Goal: Information Seeking & Learning: Learn about a topic

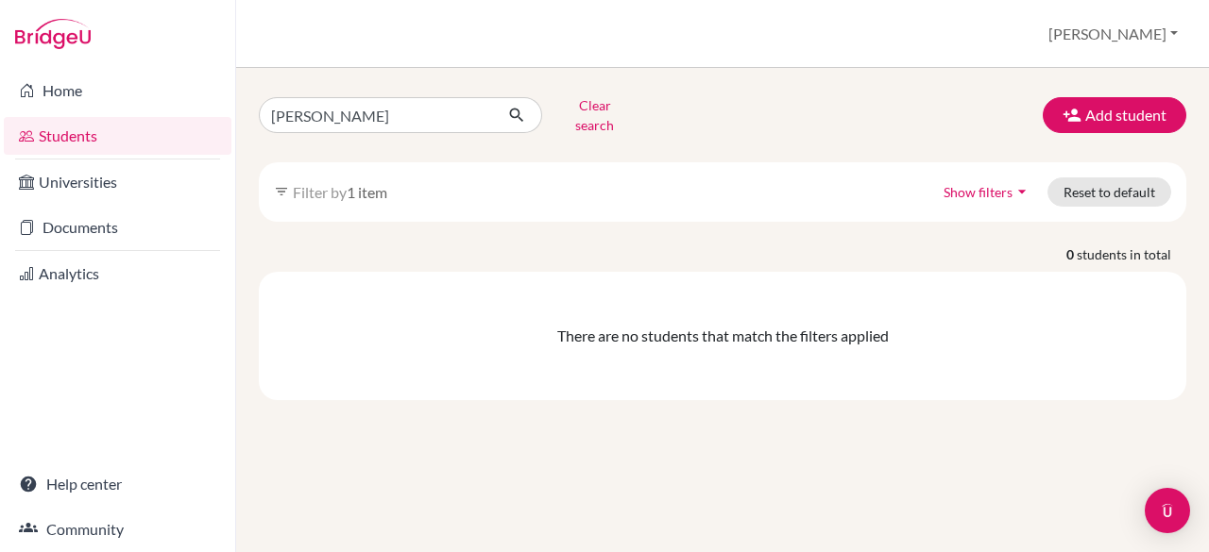
click at [1025, 182] on icon "arrow_drop_down" at bounding box center [1021, 191] width 19 height 19
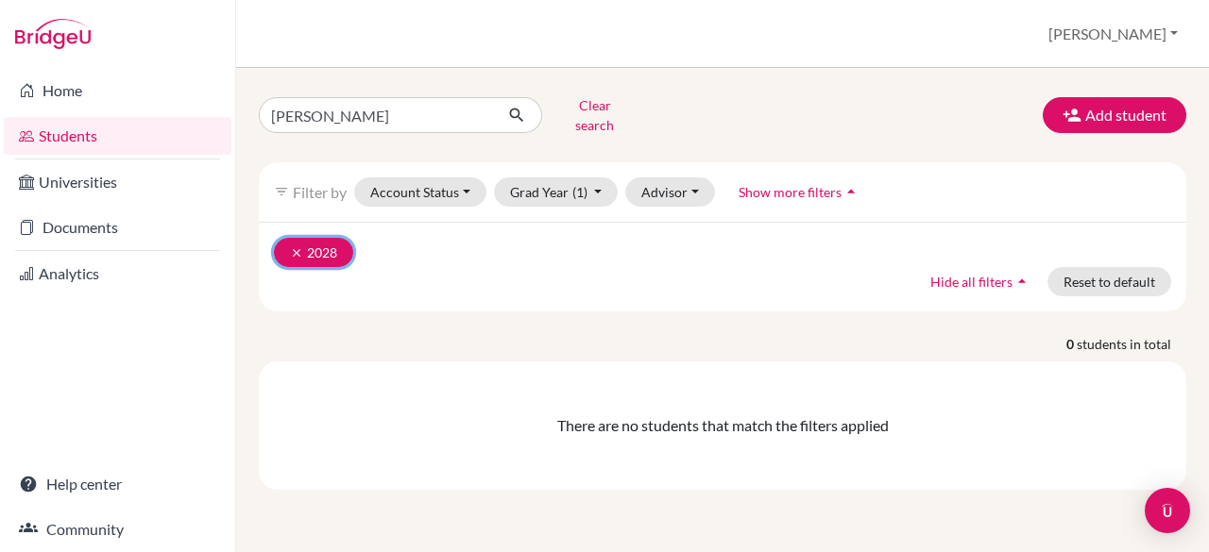
click at [292, 246] on icon "clear" at bounding box center [296, 252] width 13 height 13
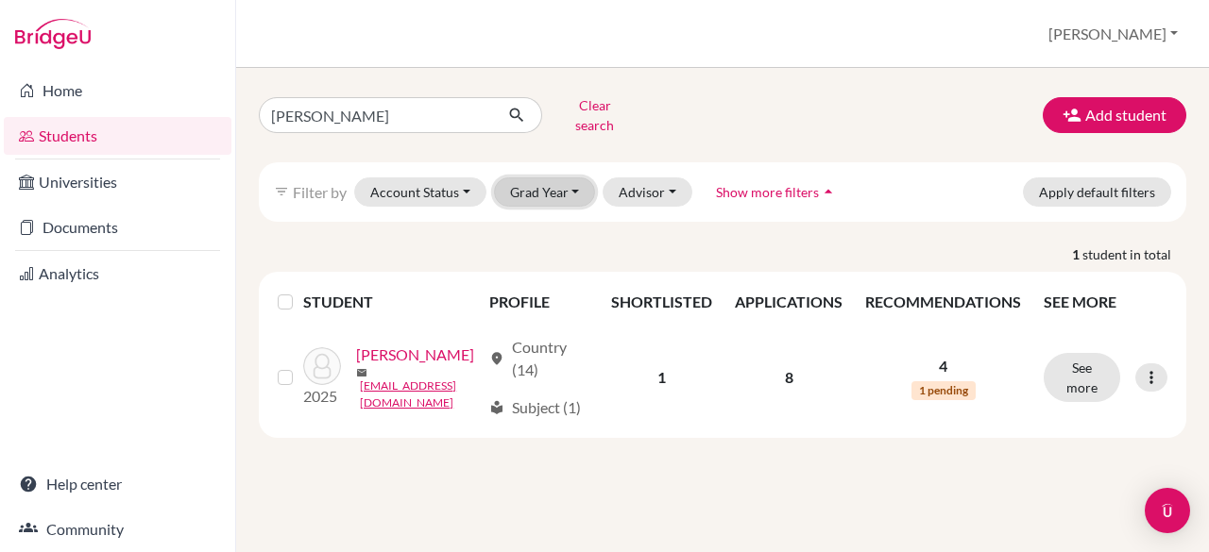
click at [569, 178] on button "Grad Year" at bounding box center [545, 192] width 102 height 29
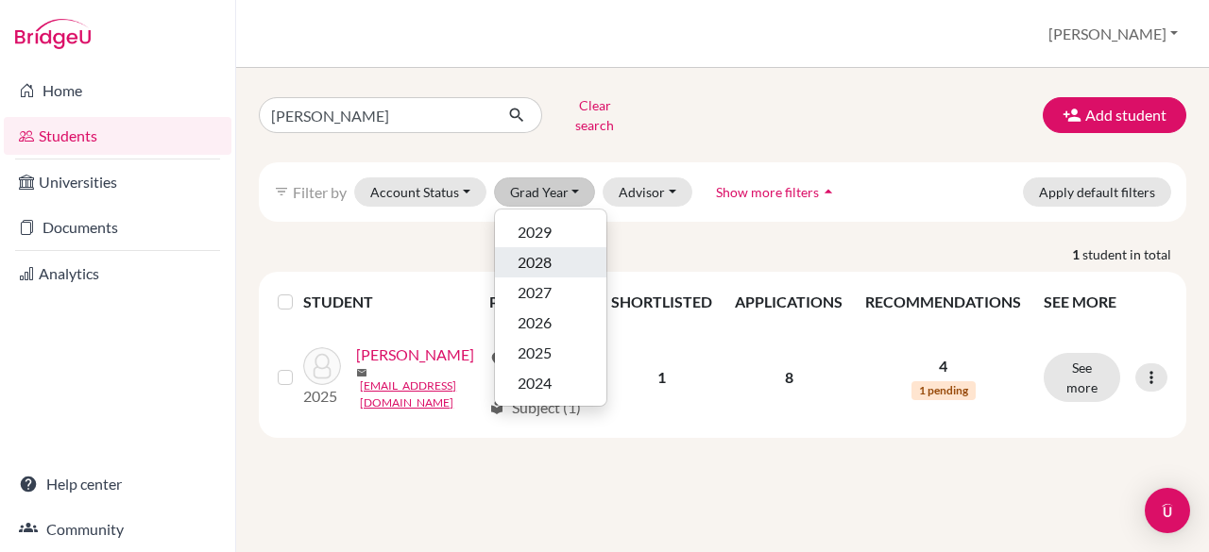
click at [546, 254] on span "2028" at bounding box center [534, 262] width 34 height 23
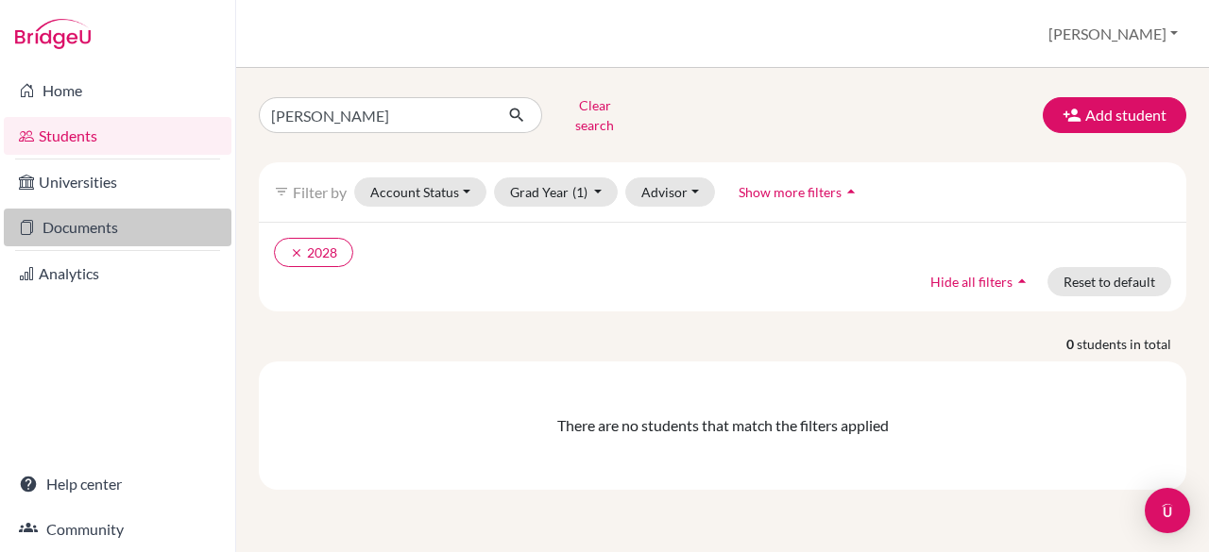
click at [61, 230] on link "Documents" at bounding box center [118, 228] width 228 height 38
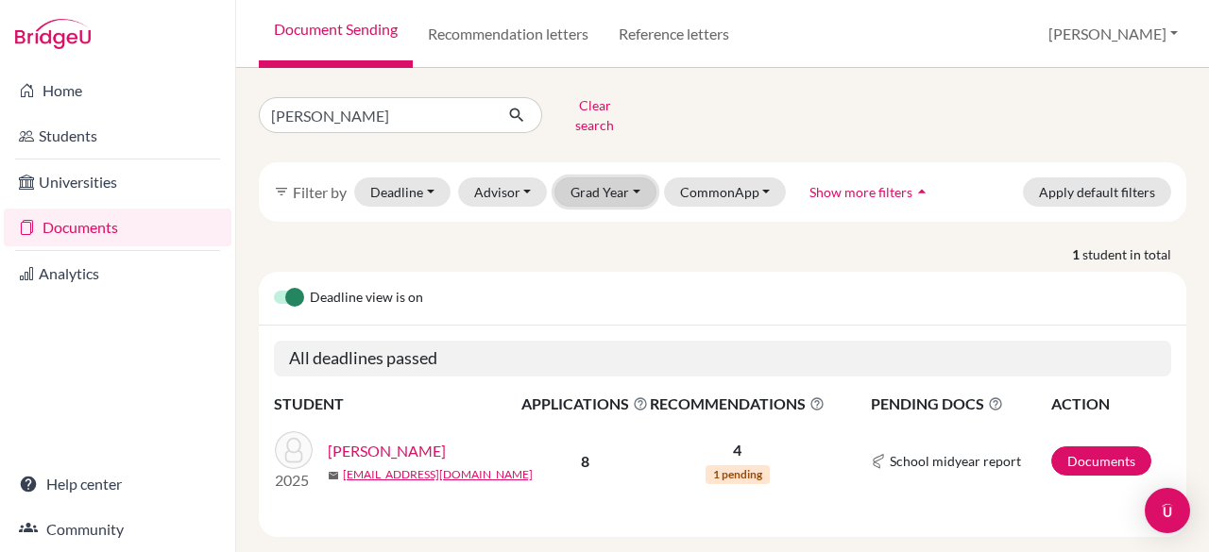
click at [627, 178] on button "Grad Year" at bounding box center [605, 192] width 102 height 29
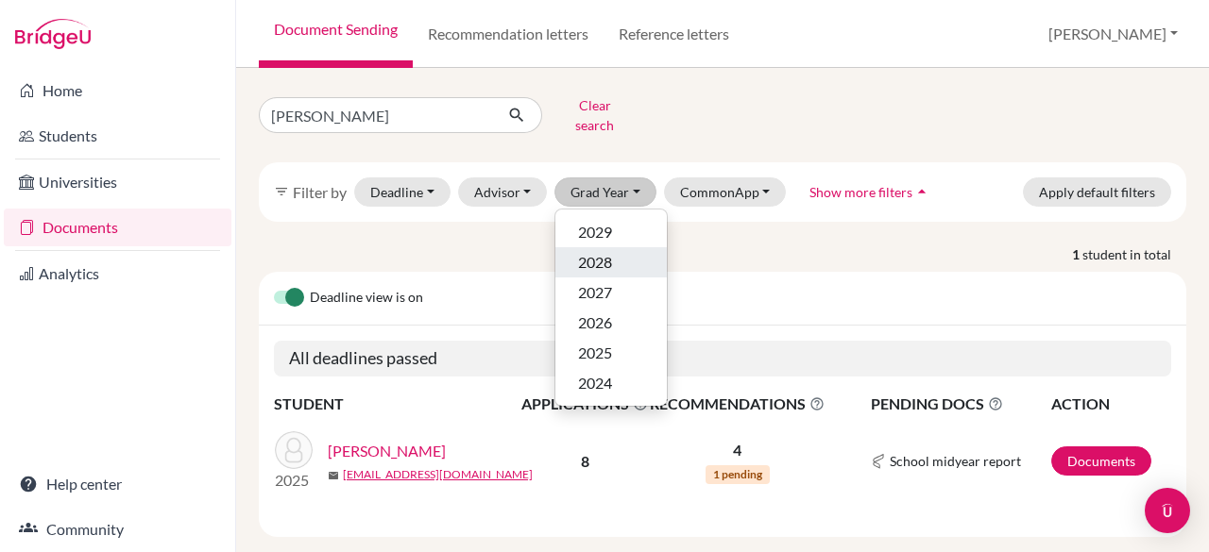
click at [586, 251] on span "2028" at bounding box center [595, 262] width 34 height 23
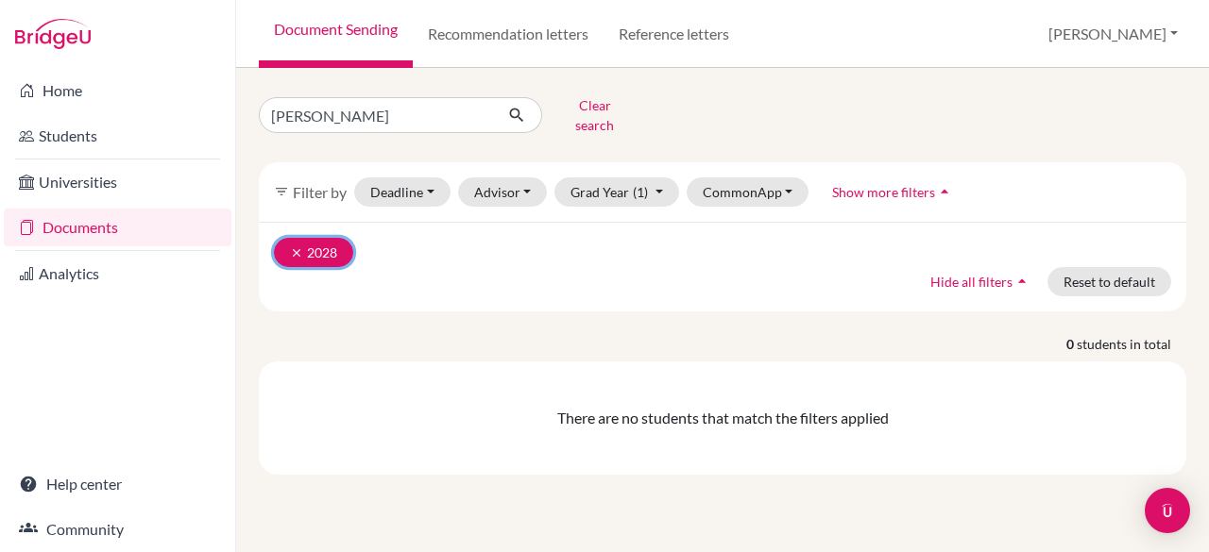
click at [296, 246] on icon "clear" at bounding box center [296, 252] width 13 height 13
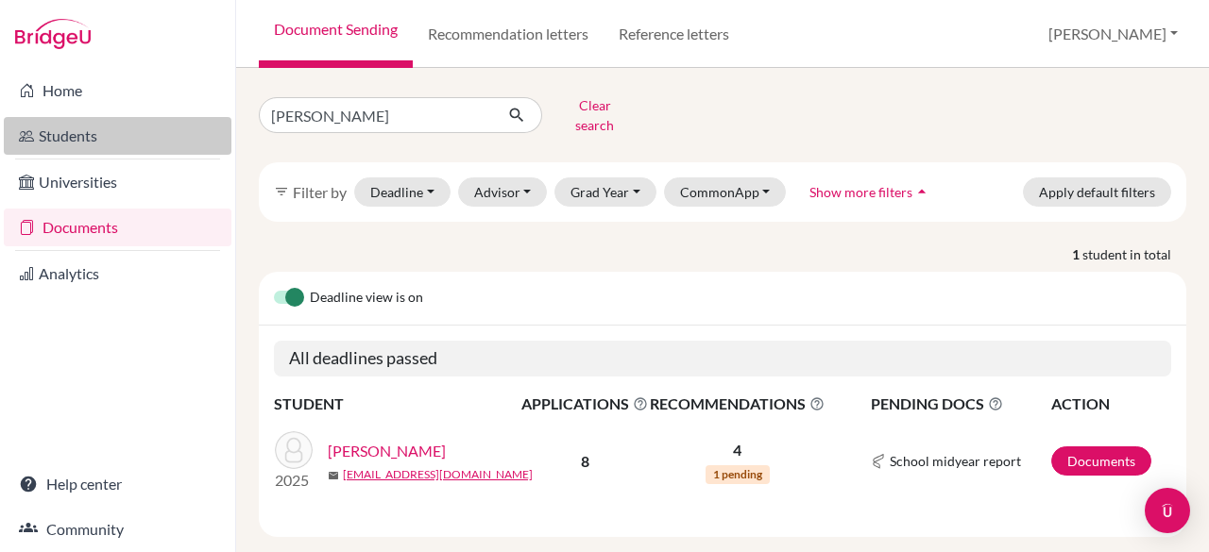
click at [74, 133] on link "Students" at bounding box center [118, 136] width 228 height 38
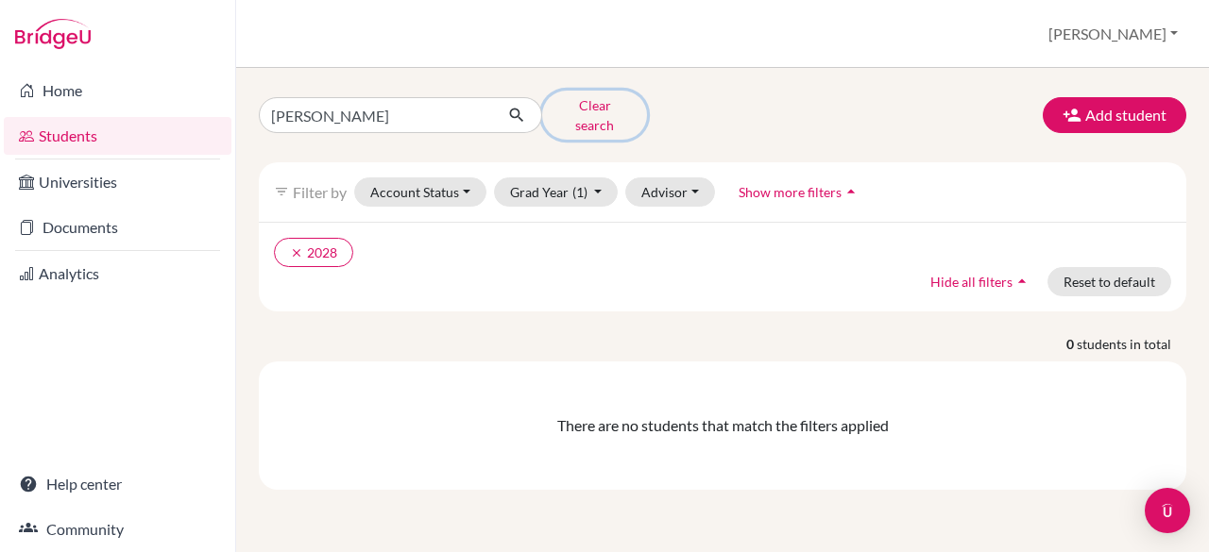
click at [595, 112] on button "Clear search" at bounding box center [594, 115] width 105 height 49
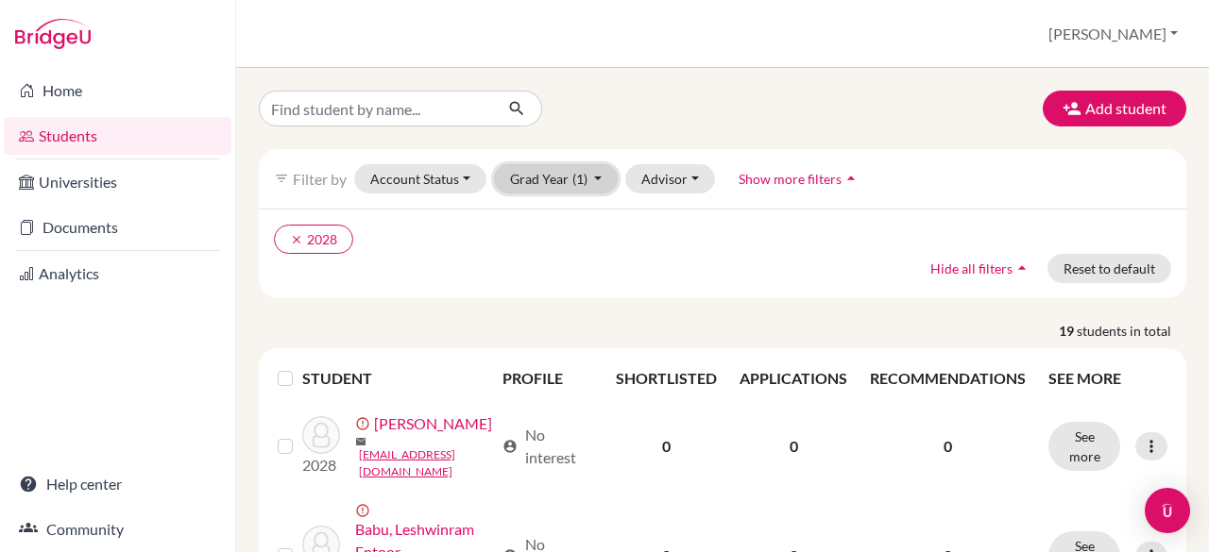
click at [592, 180] on button "Grad Year (1)" at bounding box center [556, 178] width 125 height 29
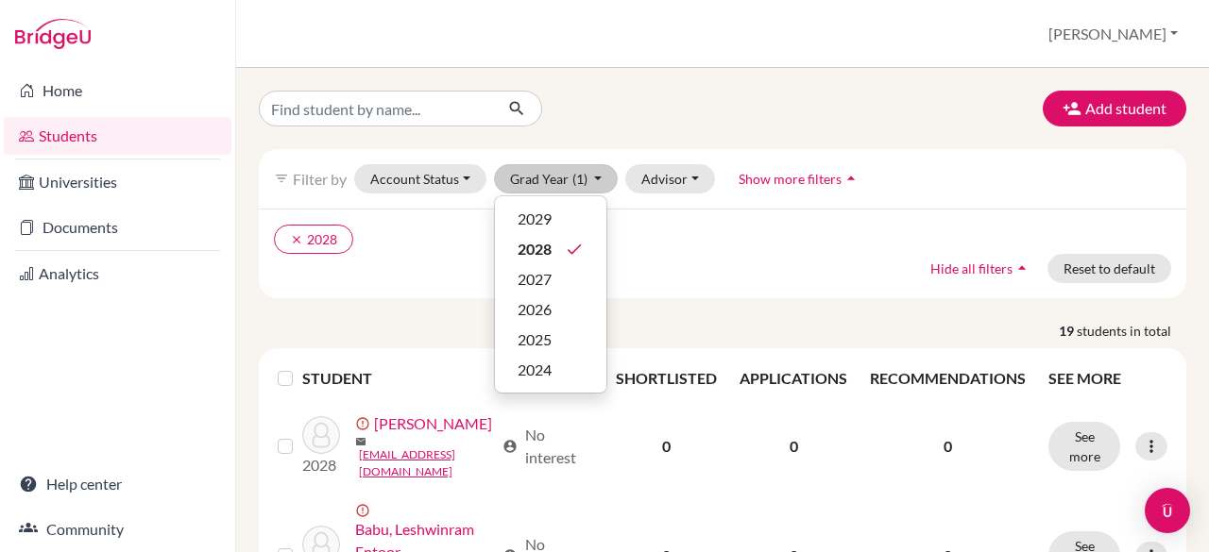
click at [706, 280] on div "clear 2028 Hide all filters arrow_drop_up Reset to default" at bounding box center [722, 254] width 927 height 90
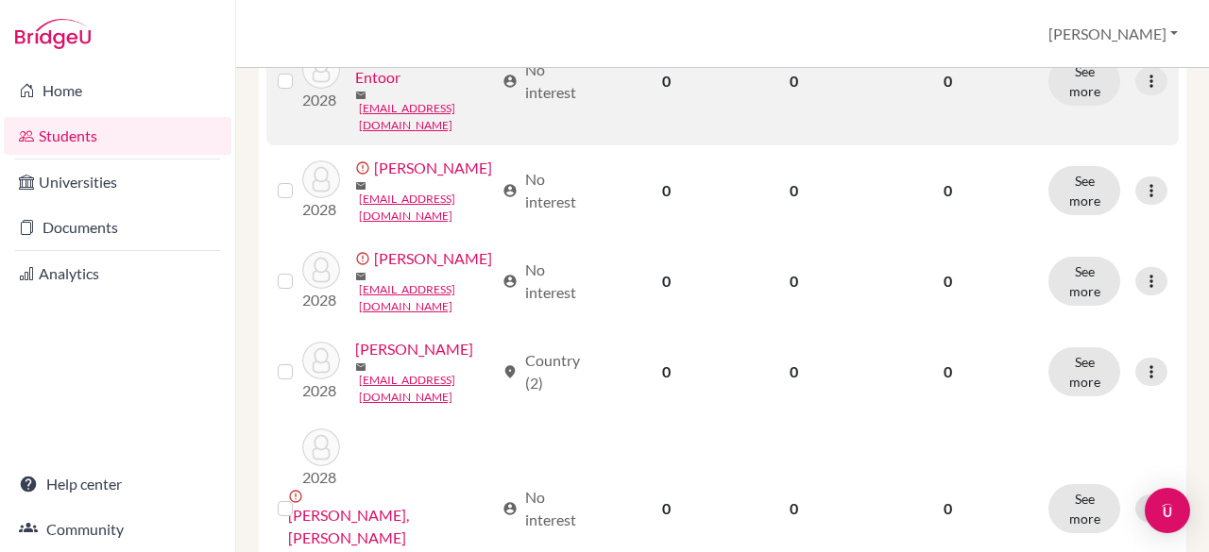
scroll to position [476, 0]
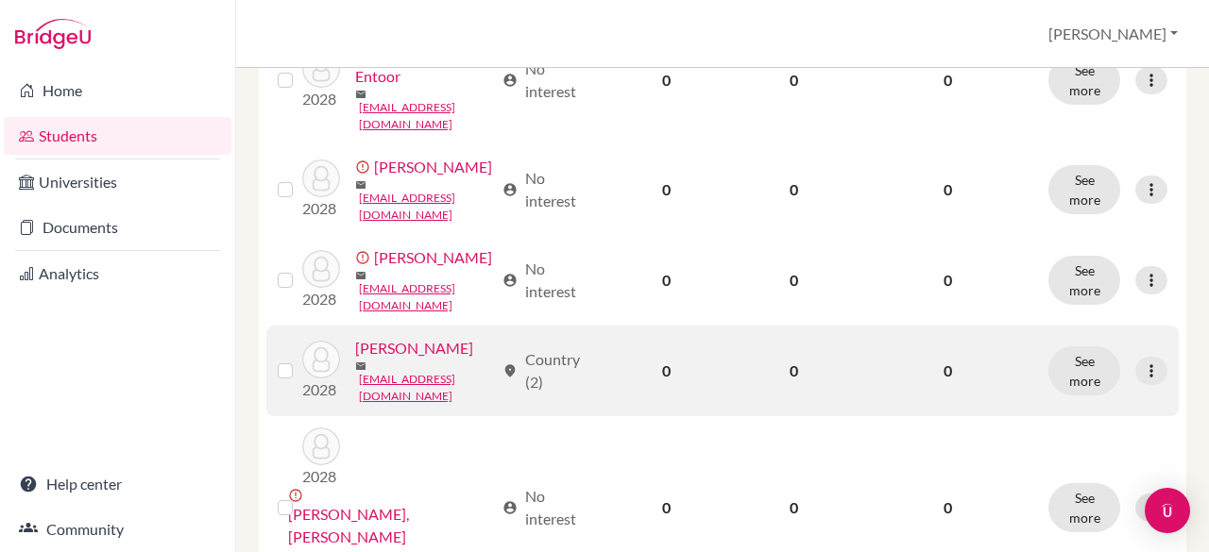
click at [360, 360] on link "[PERSON_NAME]" at bounding box center [414, 348] width 118 height 23
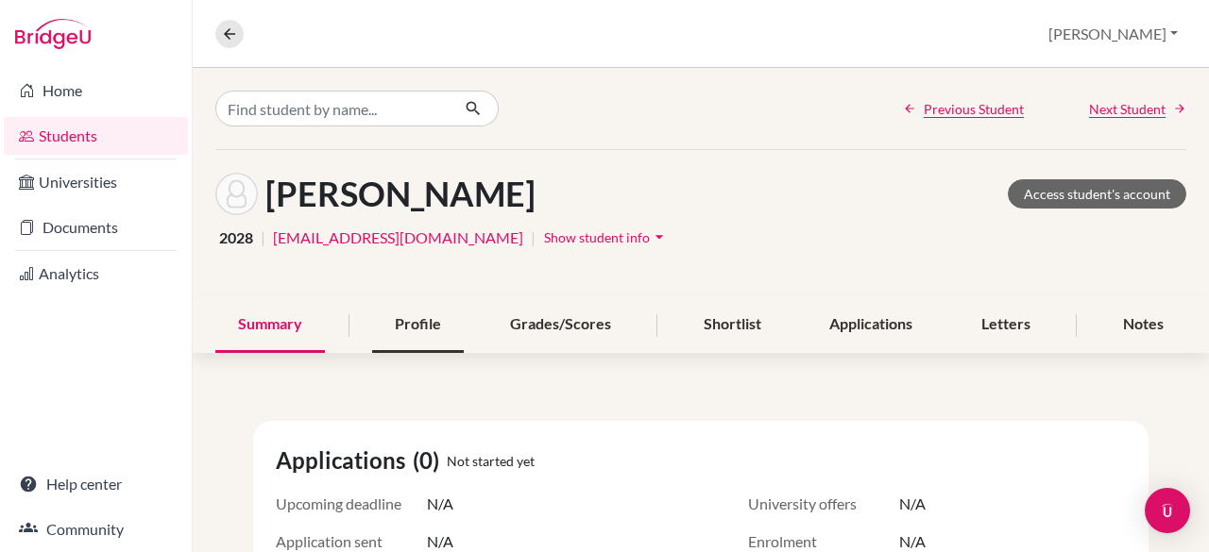
click at [413, 329] on div "Profile" at bounding box center [418, 325] width 92 height 56
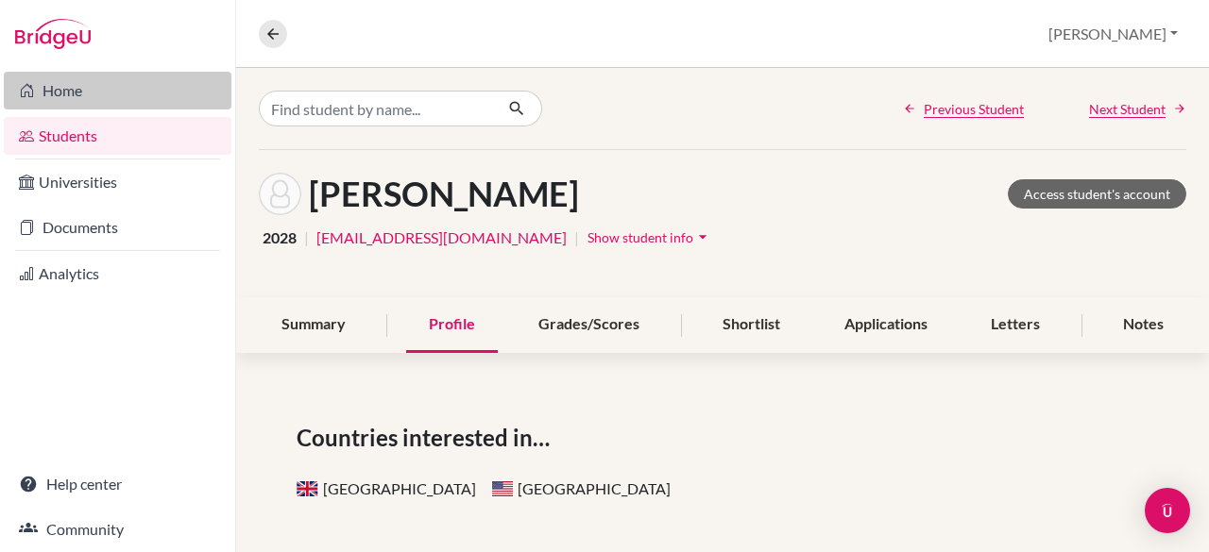
click at [76, 96] on link "Home" at bounding box center [118, 91] width 228 height 38
